Goal: Task Accomplishment & Management: Use online tool/utility

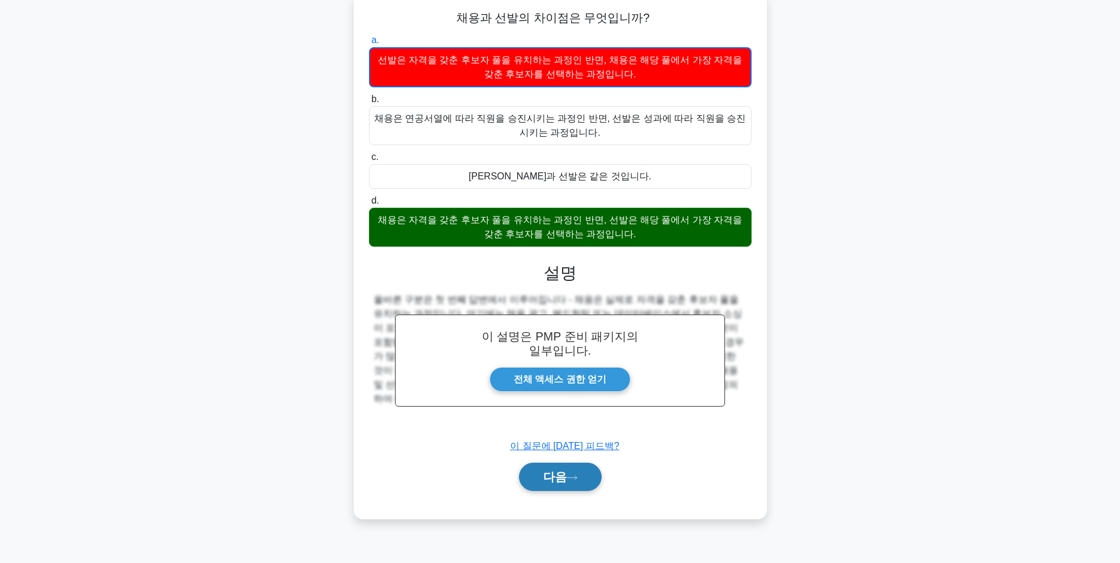
click at [567, 478] on icon at bounding box center [572, 478] width 11 height 6
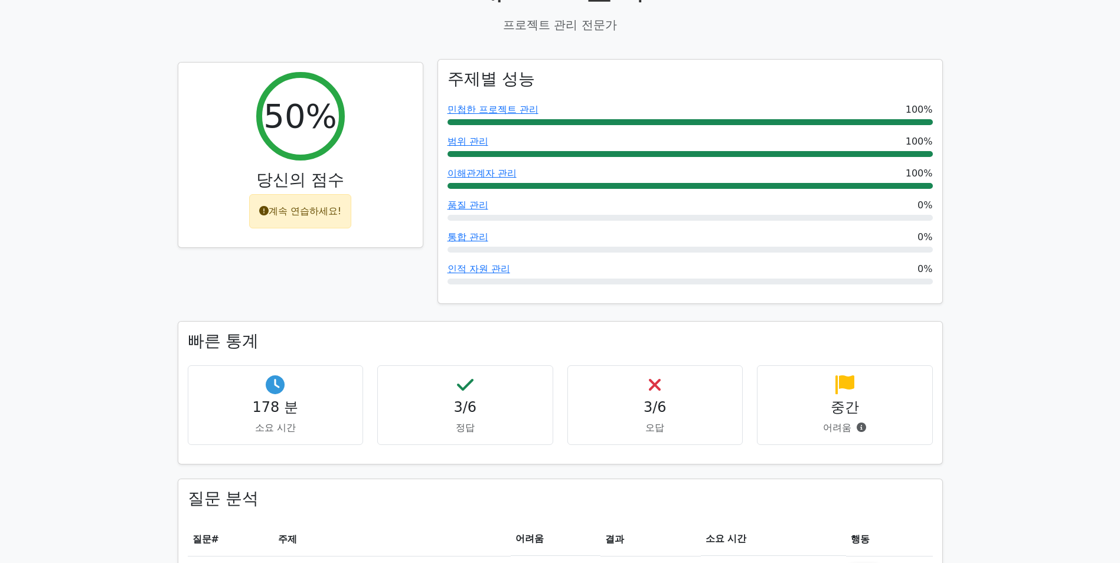
scroll to position [473, 0]
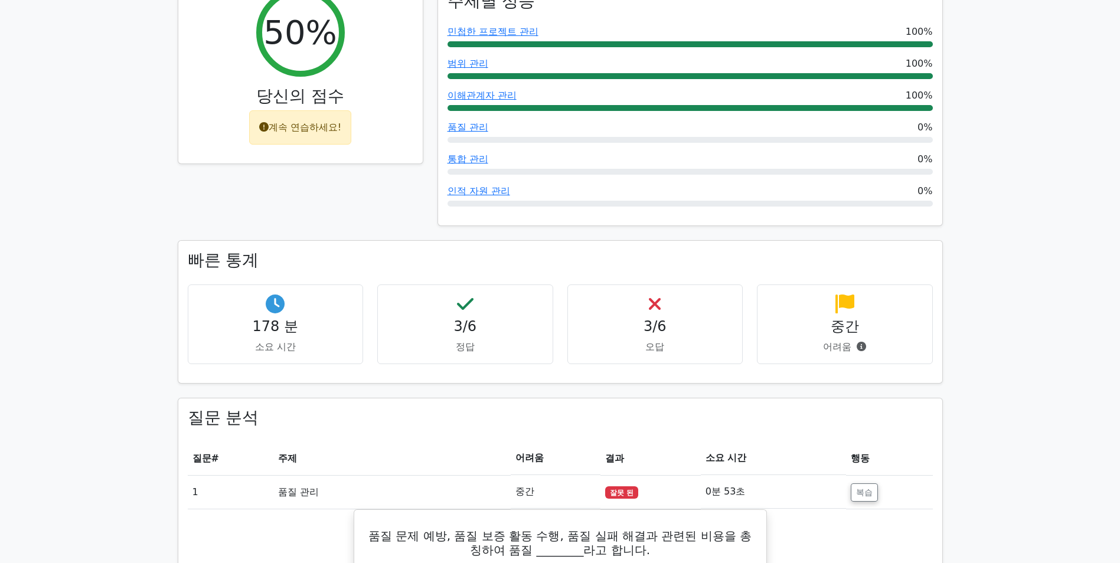
click at [300, 131] on font "계속 연습하세요!" at bounding box center [305, 127] width 73 height 11
click at [299, 130] on font "계속 연습하세요!" at bounding box center [305, 127] width 73 height 11
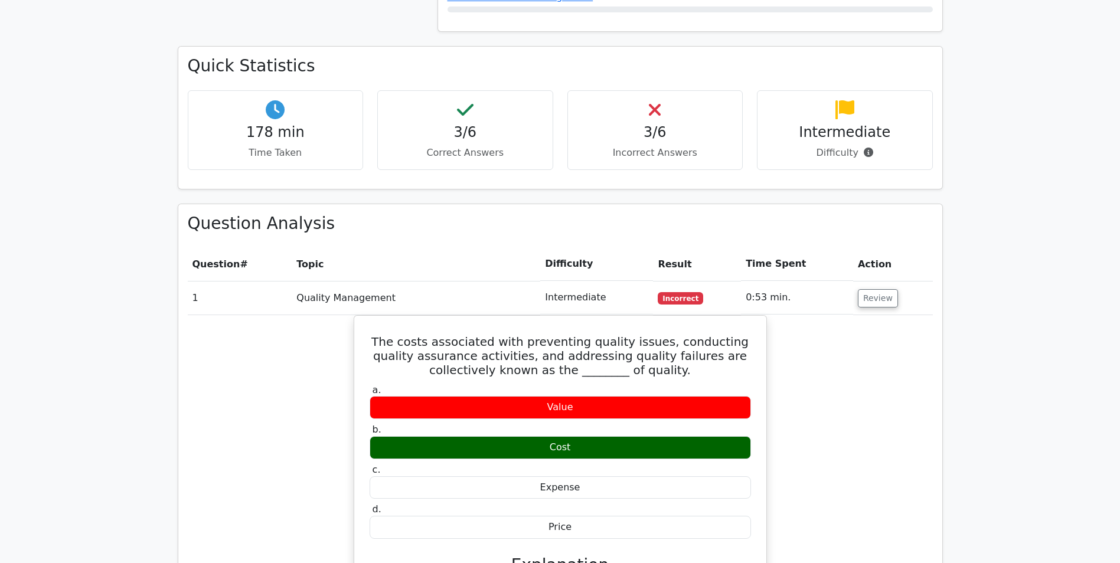
scroll to position [709, 0]
